Goal: Transaction & Acquisition: Purchase product/service

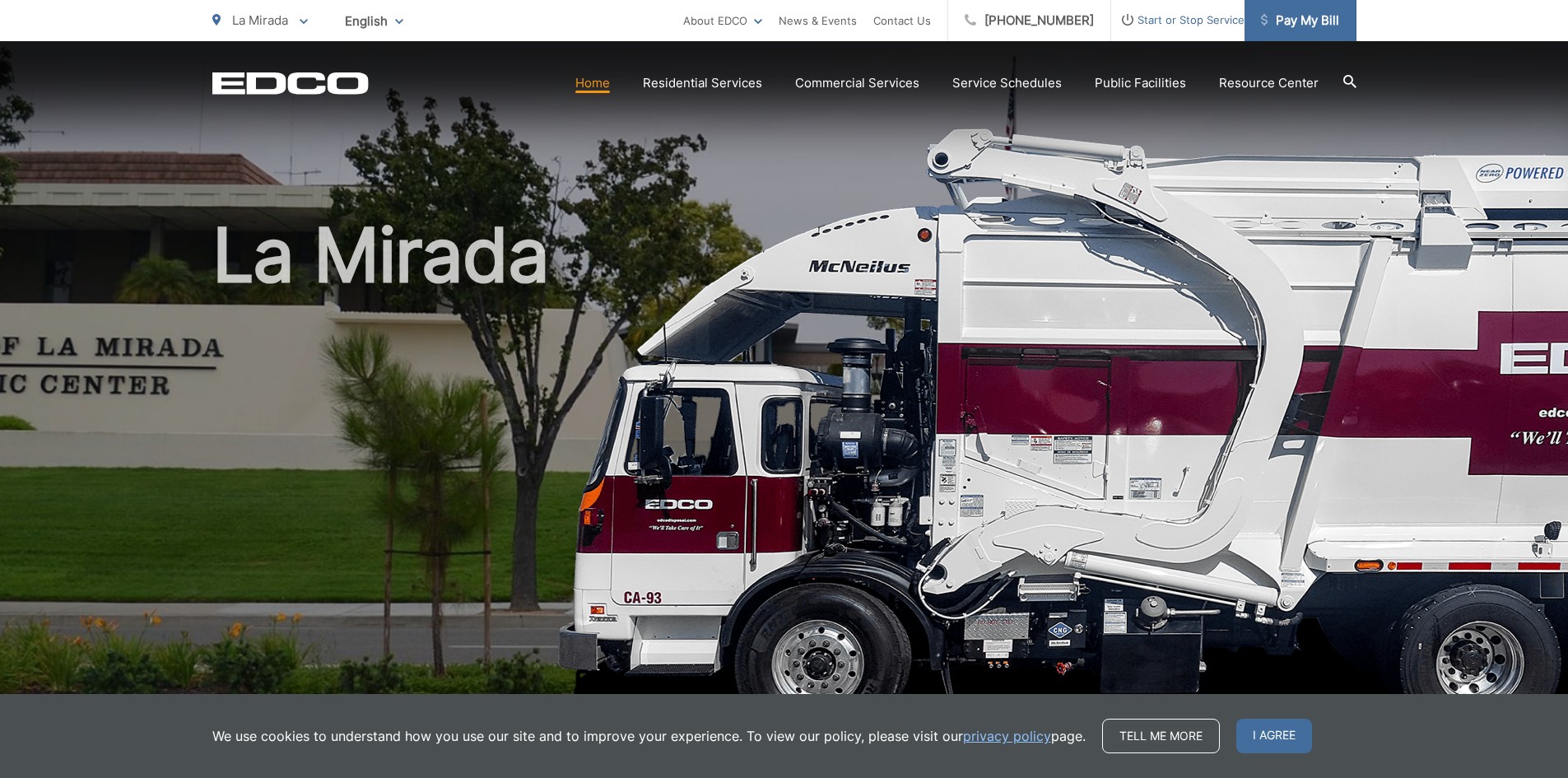
click at [1290, 21] on span "Pay My Bill" at bounding box center [1299, 21] width 78 height 20
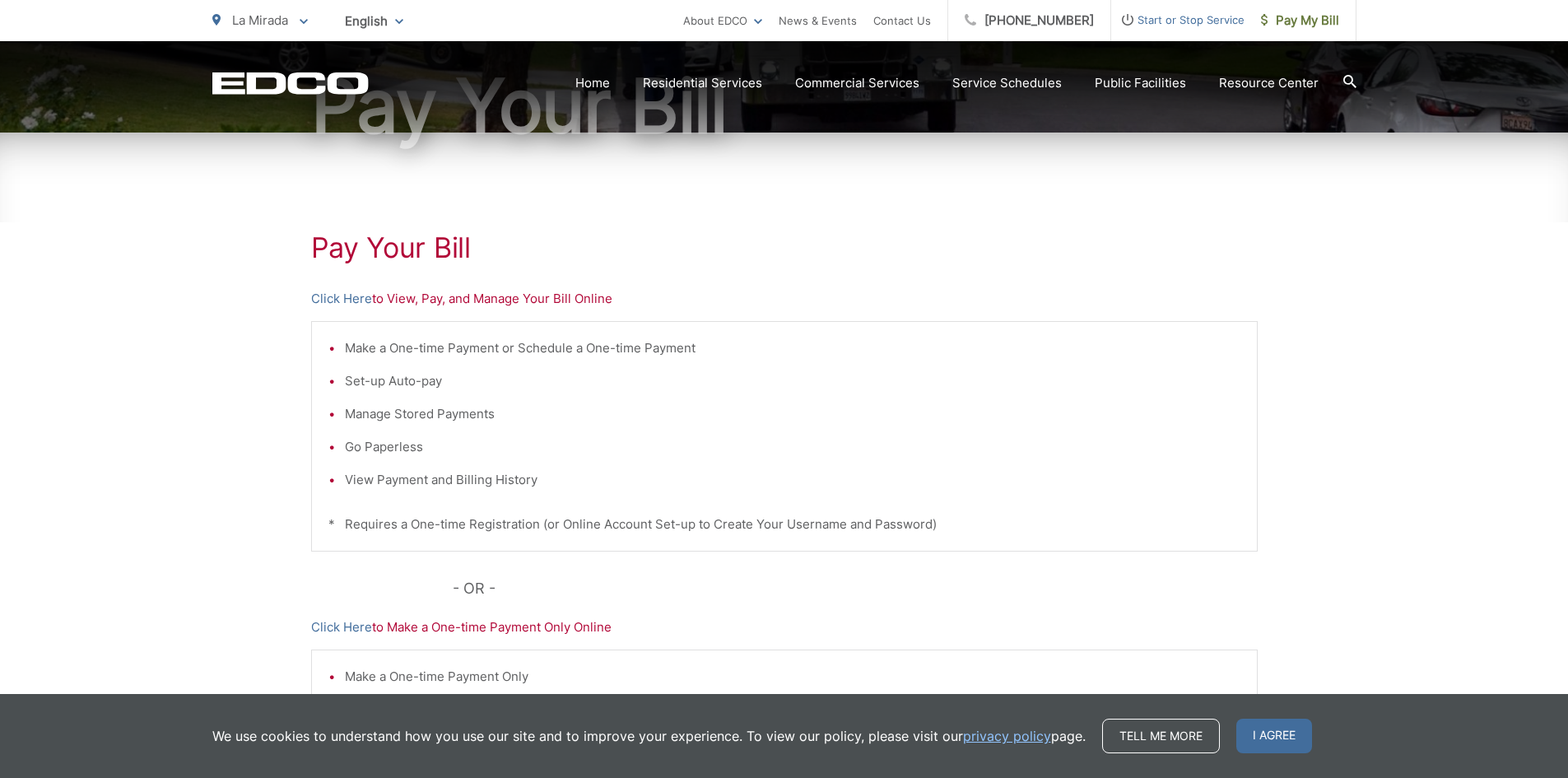
scroll to position [203, 0]
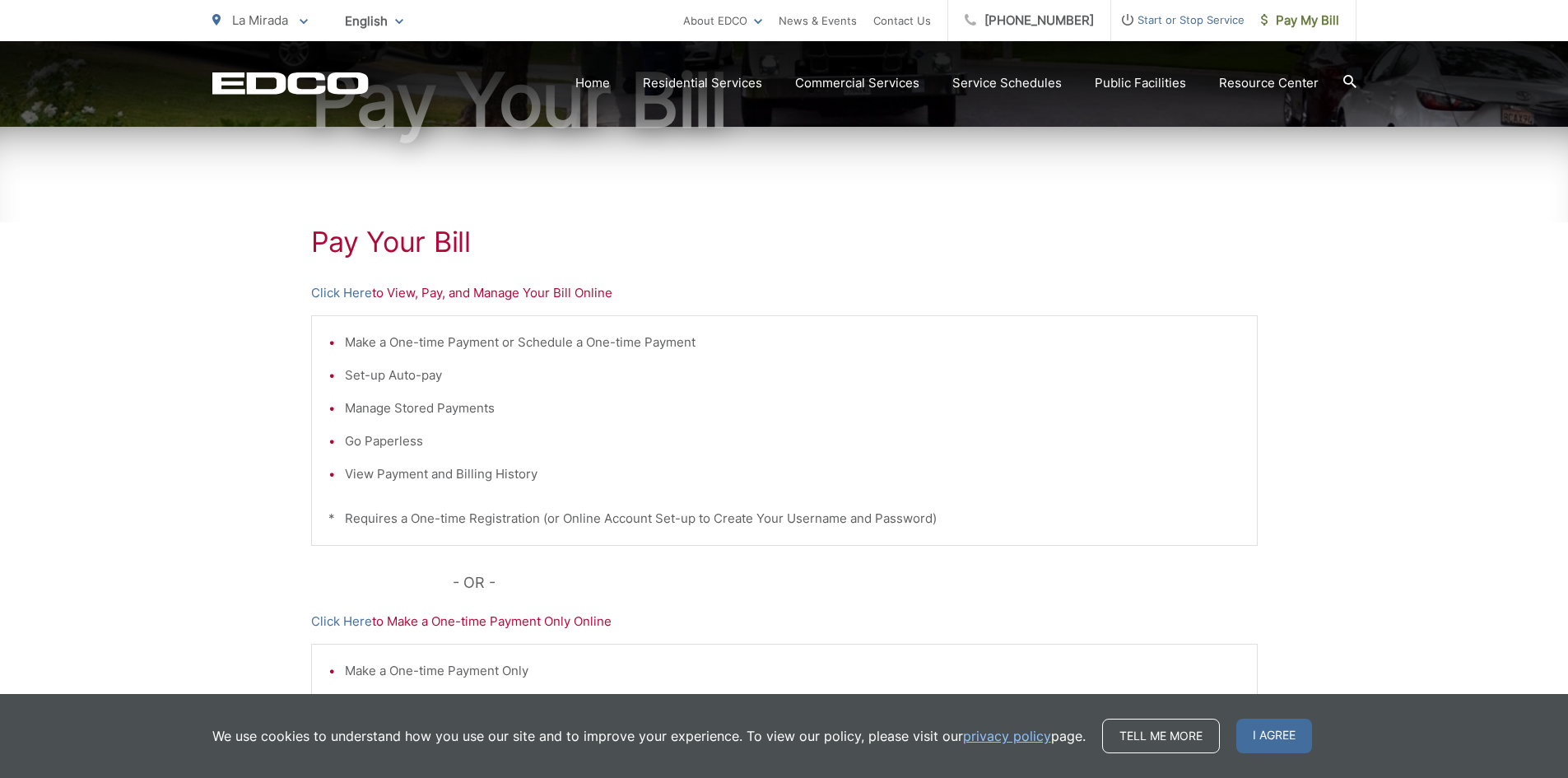
drag, startPoint x: 481, startPoint y: 173, endPoint x: 398, endPoint y: 273, distance: 130.0
click at [441, 252] on div "Pay Your Bill Click Here to View, Pay, and Manage Your Bill Online Make a One-t…" at bounding box center [784, 496] width 947 height 739
click at [354, 294] on link "Click Here" at bounding box center [341, 293] width 61 height 20
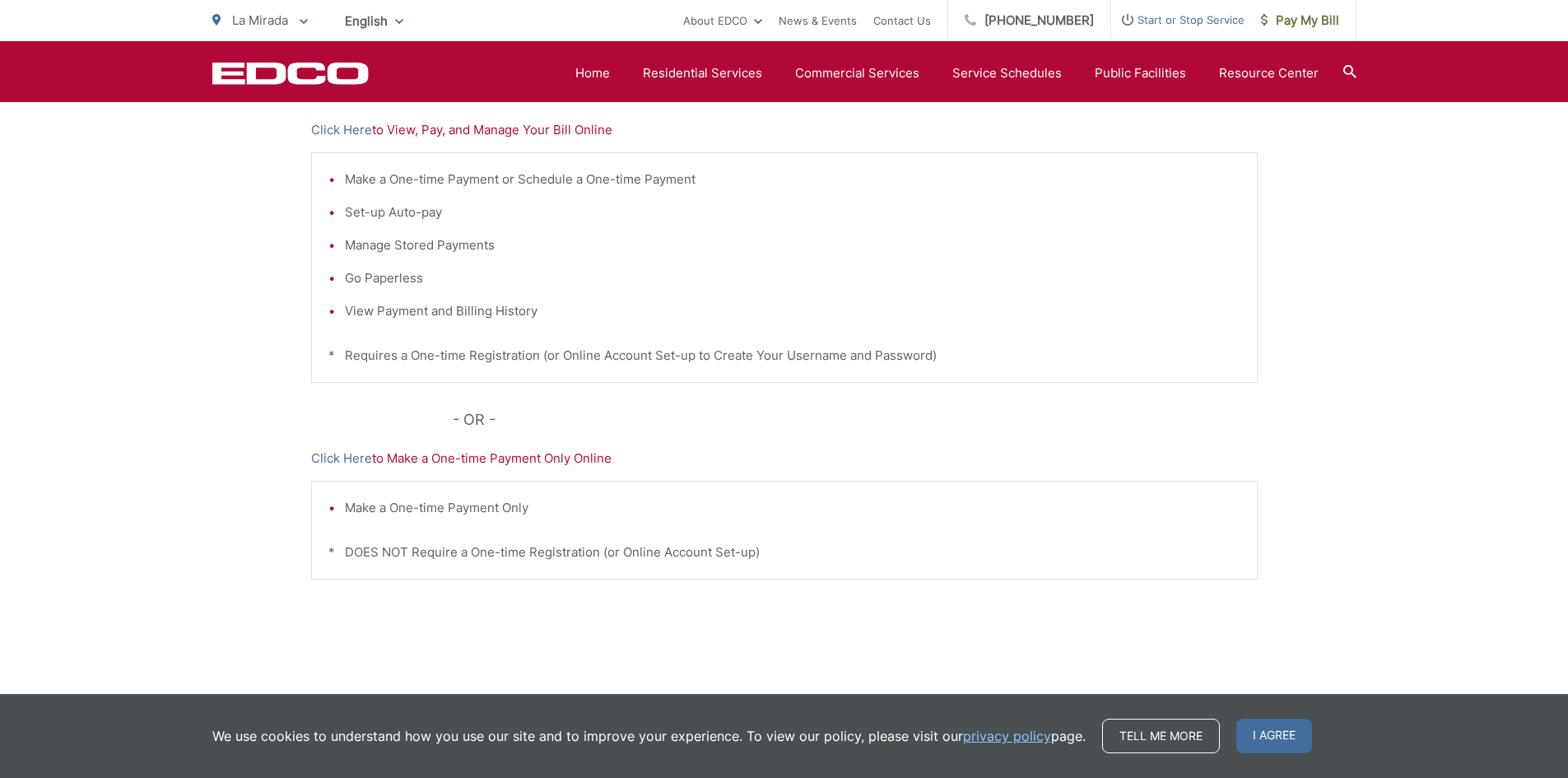
scroll to position [393, 0]
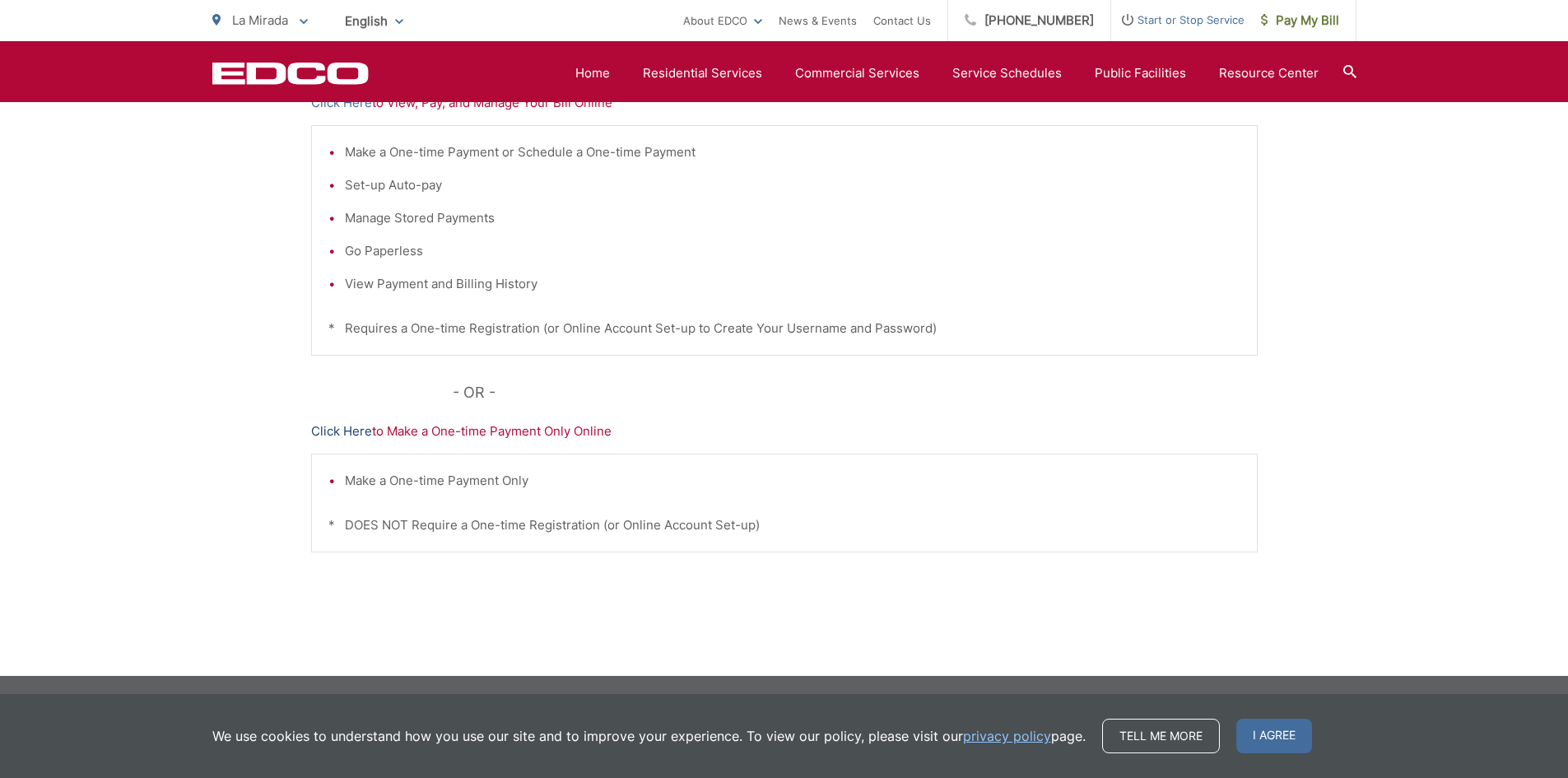
click at [351, 436] on link "Click Here" at bounding box center [341, 431] width 61 height 20
